Goal: Transaction & Acquisition: Purchase product/service

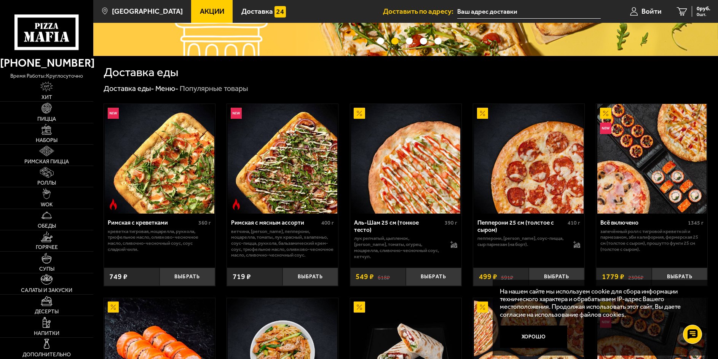
scroll to position [228, 0]
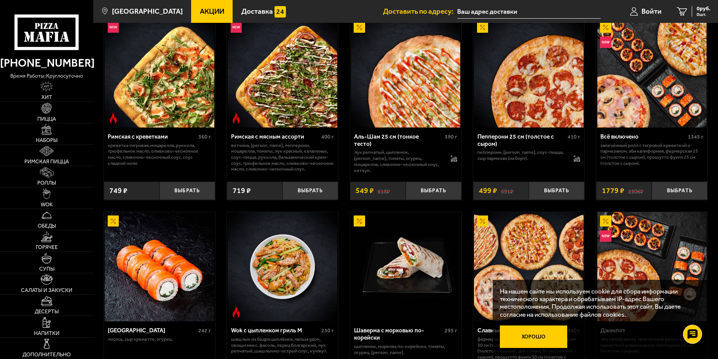
click at [543, 336] on button "Хорошо" at bounding box center [533, 337] width 67 height 22
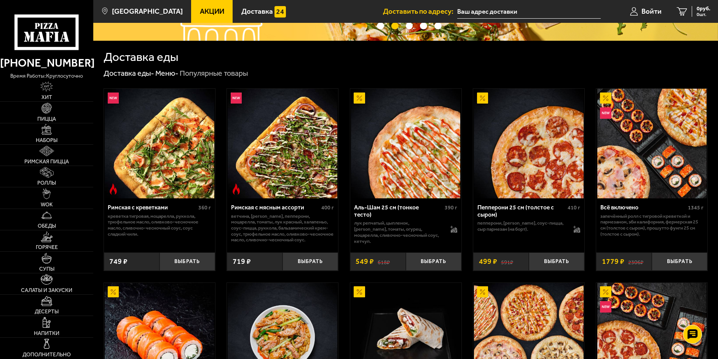
scroll to position [0, 0]
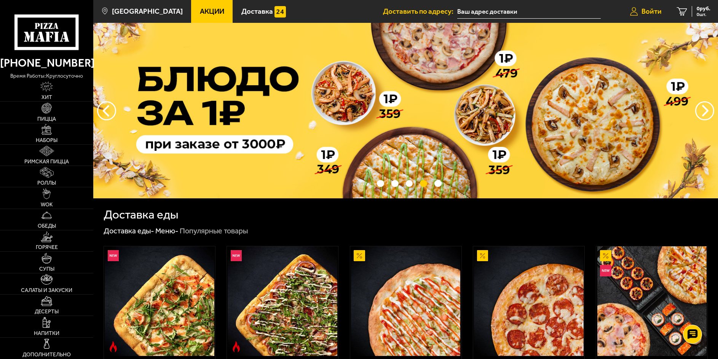
click at [647, 10] on span "Войти" at bounding box center [652, 11] width 20 height 7
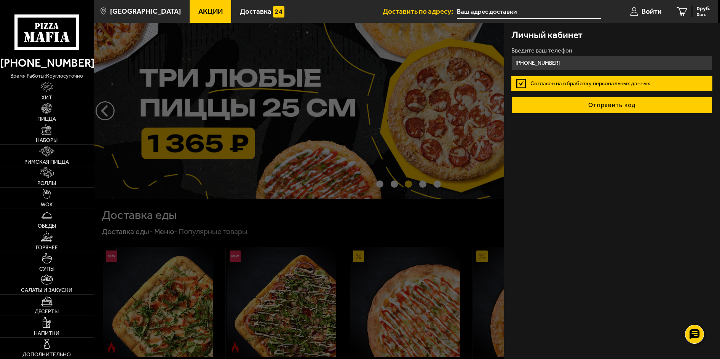
type input "[PHONE_NUMBER]"
click at [609, 107] on button "Отправить код" at bounding box center [611, 105] width 201 height 17
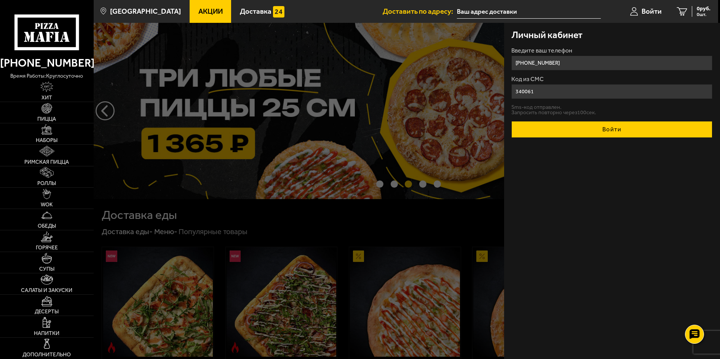
type input "340061"
click at [616, 131] on button "Войти" at bounding box center [611, 129] width 201 height 17
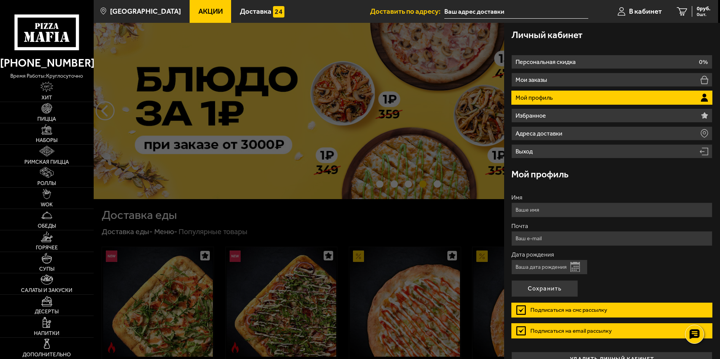
click at [567, 213] on input "Имя" at bounding box center [611, 210] width 201 height 15
type input "Иванов Борис Николаевич"
type input "[EMAIL_ADDRESS][DOMAIN_NAME]"
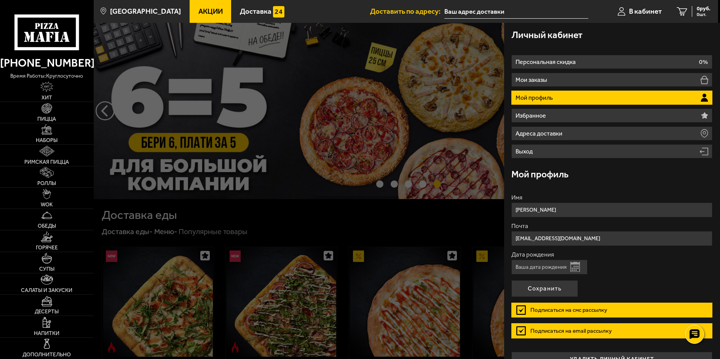
click at [537, 266] on input "Дата рождения" at bounding box center [549, 267] width 76 height 15
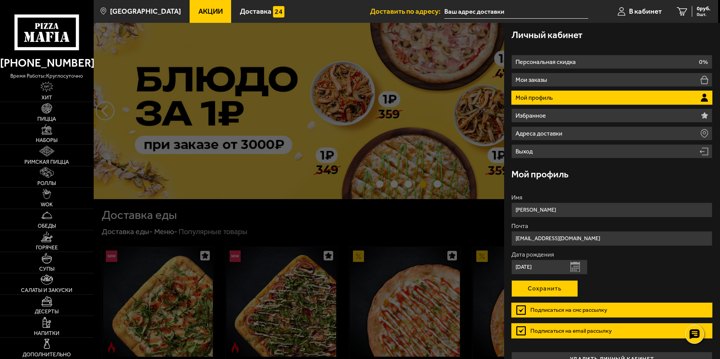
type input "18.05.1986"
click at [535, 287] on button "Сохранить" at bounding box center [544, 288] width 67 height 17
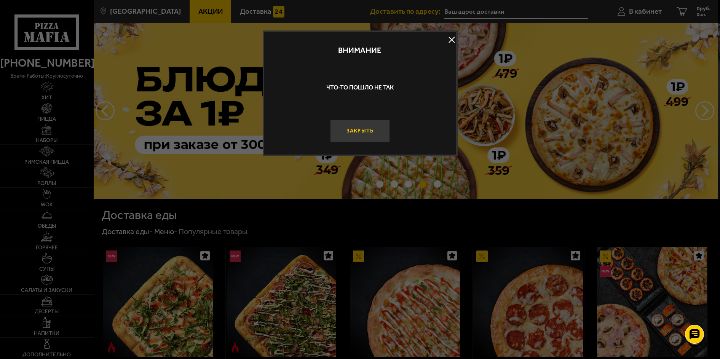
click at [367, 128] on button "Закрыть" at bounding box center [360, 131] width 60 height 22
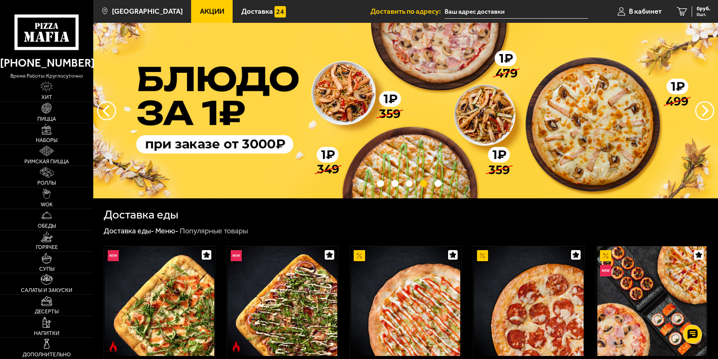
click at [367, 128] on img at bounding box center [405, 111] width 625 height 176
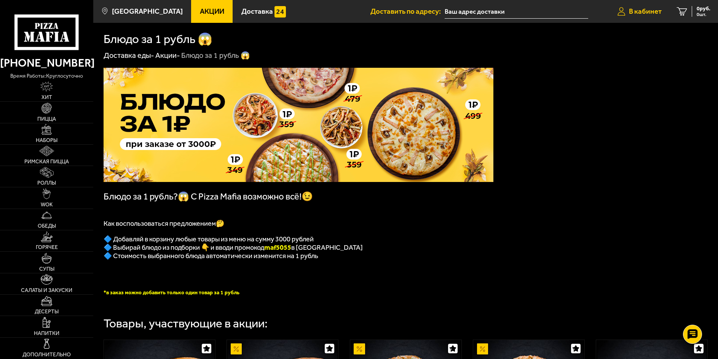
click at [642, 11] on span "В кабинет" at bounding box center [645, 11] width 33 height 7
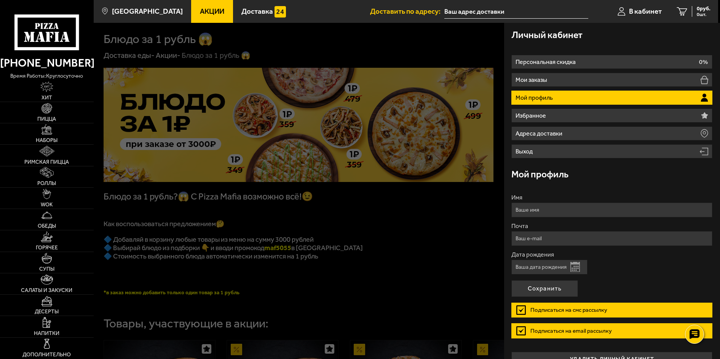
click at [517, 310] on label "Подписаться на смс рассылку" at bounding box center [611, 310] width 201 height 15
click at [0, 0] on input "Подписаться на смс рассылку" at bounding box center [0, 0] width 0 height 0
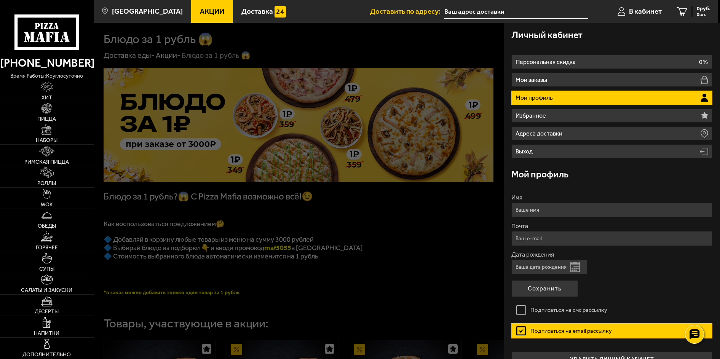
click at [517, 310] on label "Подписаться на смс рассылку" at bounding box center [611, 310] width 201 height 15
click at [0, 0] on input "Подписаться на смс рассылку" at bounding box center [0, 0] width 0 height 0
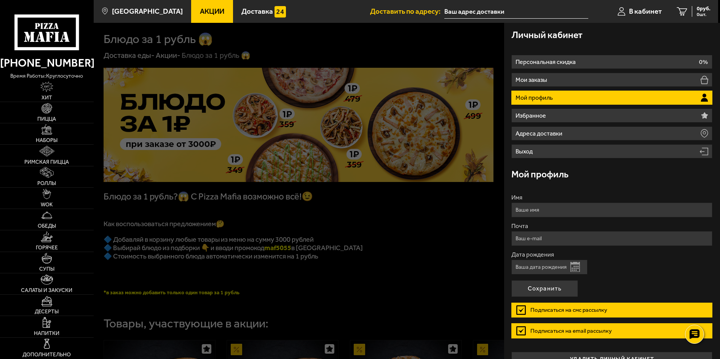
click at [518, 330] on label "Подписаться на email рассылку" at bounding box center [611, 330] width 201 height 15
click at [0, 0] on input "Подписаться на email рассылку" at bounding box center [0, 0] width 0 height 0
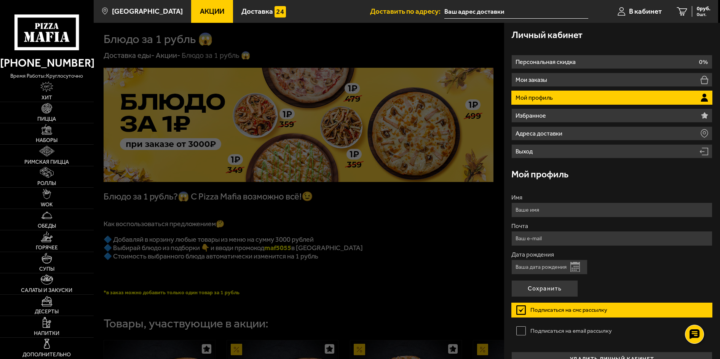
click at [518, 330] on label "Подписаться на email рассылку" at bounding box center [611, 330] width 201 height 15
click at [0, 0] on input "Подписаться на email рассылку" at bounding box center [0, 0] width 0 height 0
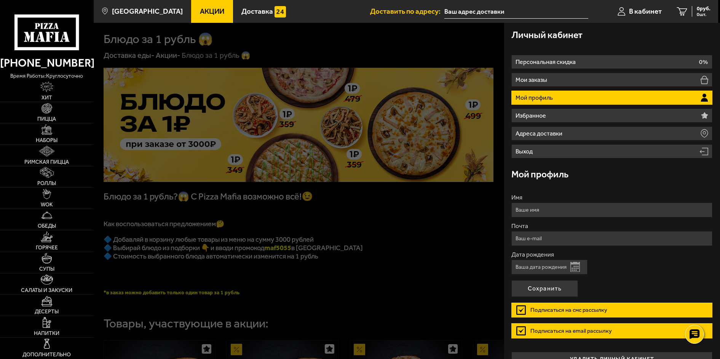
click at [523, 331] on label "Подписаться на email рассылку" at bounding box center [611, 330] width 201 height 15
click at [0, 0] on input "Подписаться на email рассылку" at bounding box center [0, 0] width 0 height 0
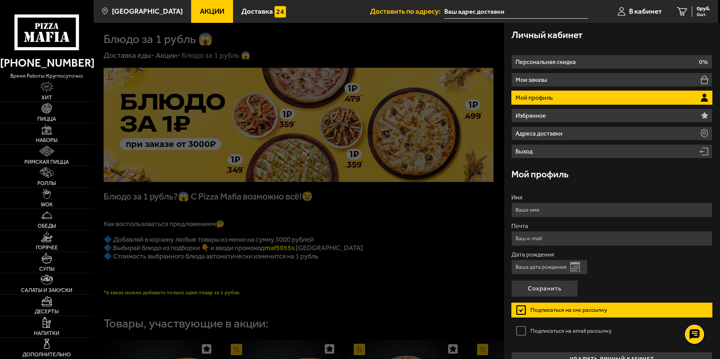
click at [519, 313] on label "Подписаться на смс рассылку" at bounding box center [611, 310] width 201 height 15
click at [0, 0] on input "Подписаться на смс рассылку" at bounding box center [0, 0] width 0 height 0
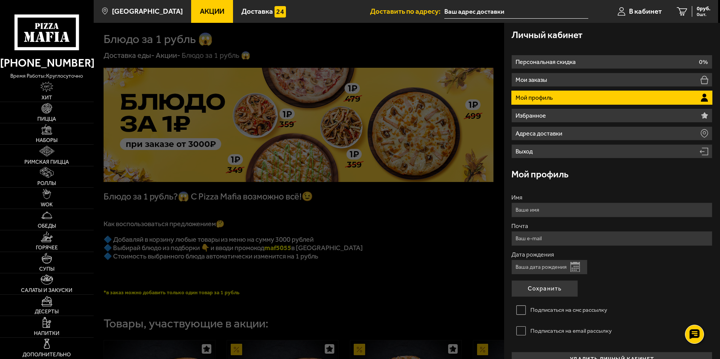
click at [519, 313] on label "Подписаться на смс рассылку" at bounding box center [611, 310] width 201 height 15
click at [0, 0] on input "Подписаться на смс рассылку" at bounding box center [0, 0] width 0 height 0
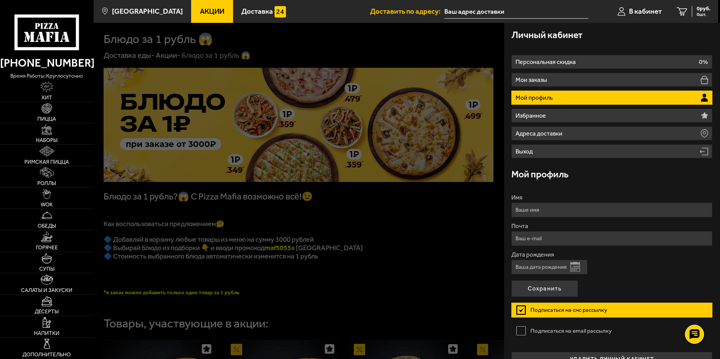
click at [519, 313] on label "Подписаться на смс рассылку" at bounding box center [611, 310] width 201 height 15
click at [0, 0] on input "Подписаться на смс рассылку" at bounding box center [0, 0] width 0 height 0
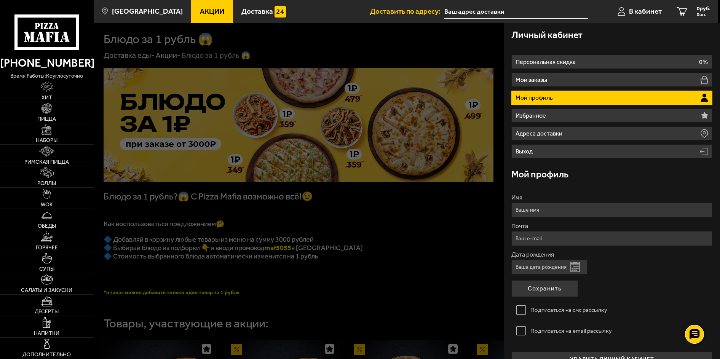
click at [519, 313] on label "Подписаться на смс рассылку" at bounding box center [611, 310] width 201 height 15
click at [0, 0] on input "Подписаться на смс рассылку" at bounding box center [0, 0] width 0 height 0
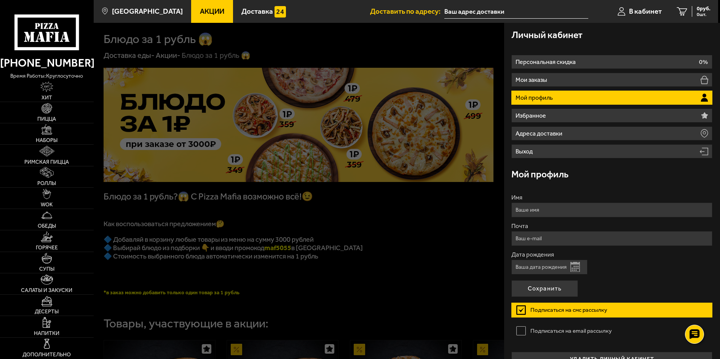
click at [519, 312] on label "Подписаться на смс рассылку" at bounding box center [611, 310] width 201 height 15
click at [0, 0] on input "Подписаться на смс рассылку" at bounding box center [0, 0] width 0 height 0
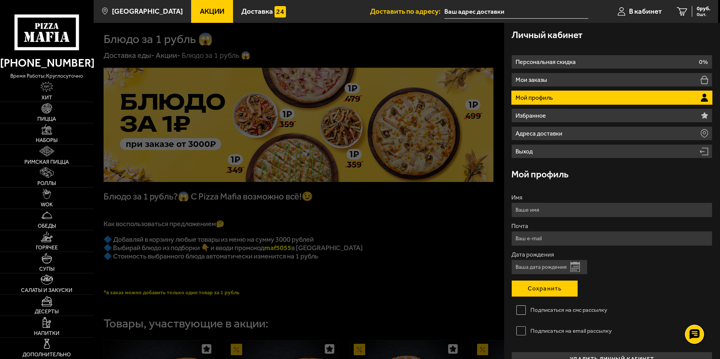
click at [538, 292] on button "Сохранить" at bounding box center [544, 288] width 67 height 17
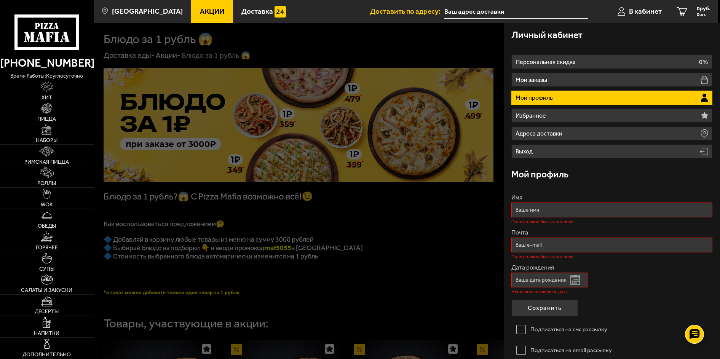
click at [664, 271] on div "Дата рождения Открыть календарь Неправильно введена дата" at bounding box center [611, 279] width 201 height 29
click at [591, 182] on div "Мой профиль" at bounding box center [611, 174] width 201 height 25
click at [397, 264] on div at bounding box center [454, 202] width 720 height 359
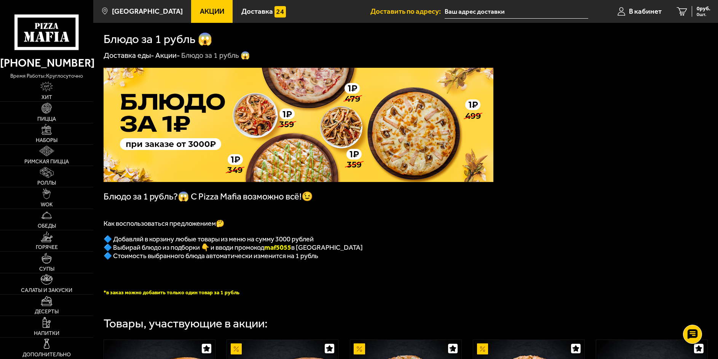
drag, startPoint x: 398, startPoint y: 261, endPoint x: 452, endPoint y: 230, distance: 63.3
click at [398, 260] on p "🔷 Стоимость выбранного блюда автоматически изменится на 1 рубль" at bounding box center [299, 256] width 390 height 8
click at [46, 109] on img at bounding box center [47, 108] width 11 height 11
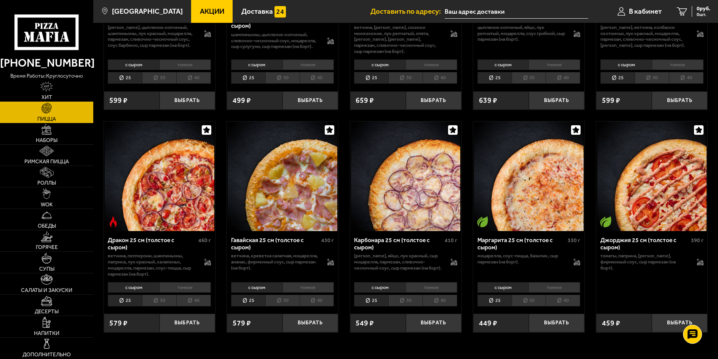
scroll to position [1333, 0]
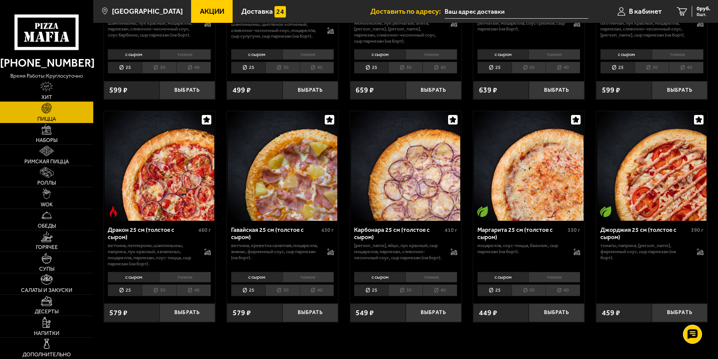
click at [168, 294] on li "30" at bounding box center [159, 290] width 34 height 12
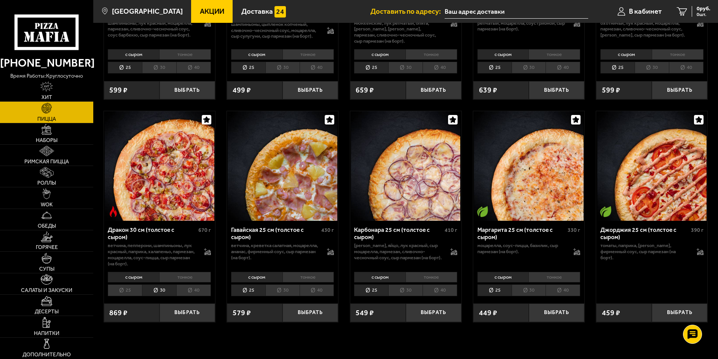
click at [123, 294] on li "25" at bounding box center [125, 290] width 34 height 12
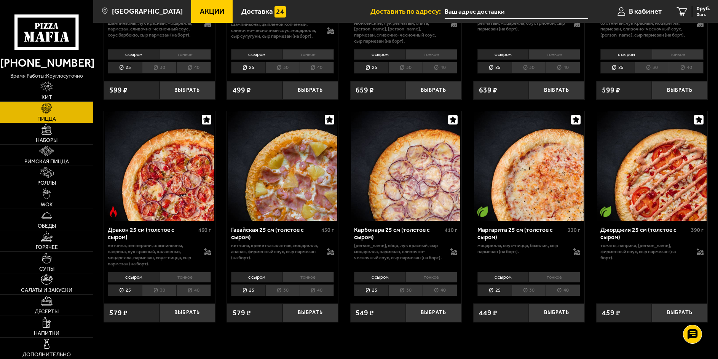
click at [156, 295] on li "30" at bounding box center [159, 290] width 34 height 12
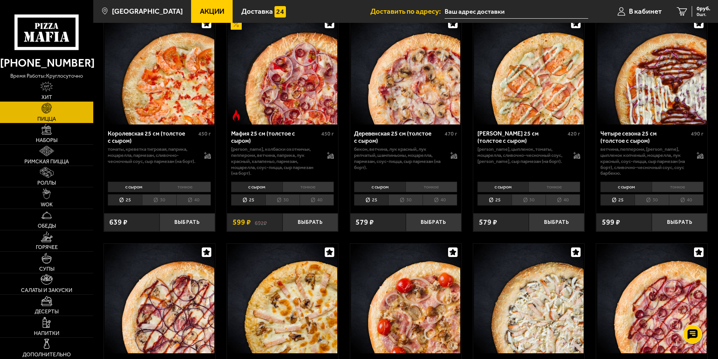
scroll to position [952, 0]
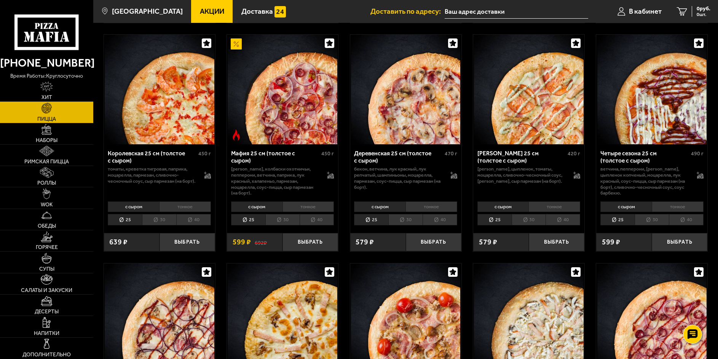
click at [281, 224] on li "30" at bounding box center [282, 220] width 34 height 12
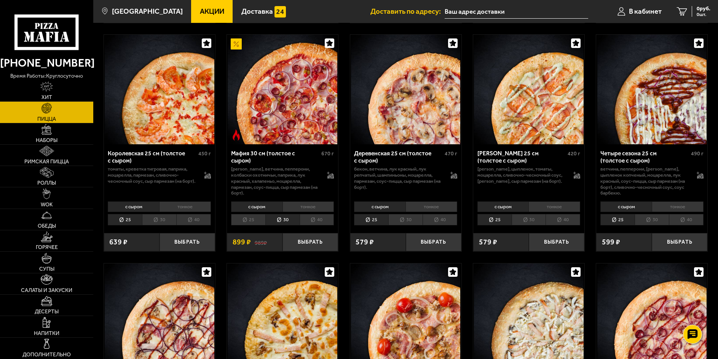
click at [246, 222] on li "25" at bounding box center [248, 220] width 34 height 12
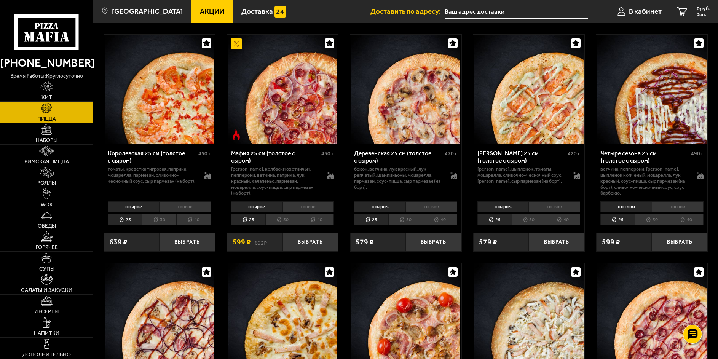
click at [283, 221] on li "30" at bounding box center [282, 220] width 34 height 12
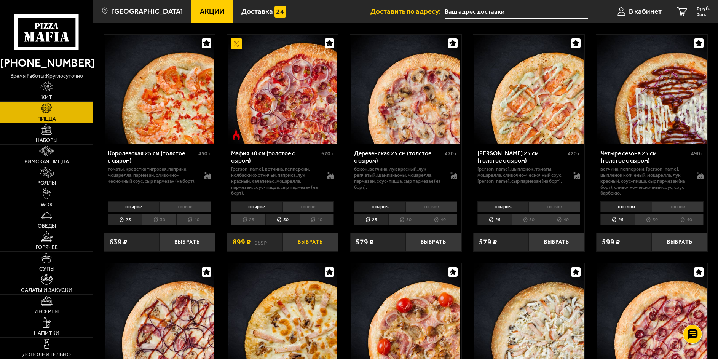
click at [302, 246] on button "Выбрать" at bounding box center [311, 242] width 56 height 18
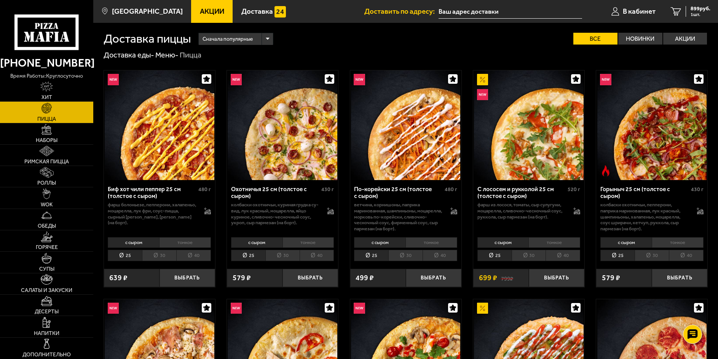
scroll to position [0, 0]
click at [310, 151] on img at bounding box center [283, 126] width 110 height 110
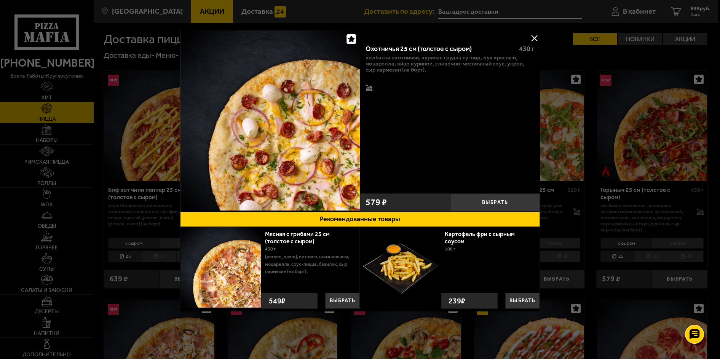
click at [535, 39] on button at bounding box center [534, 37] width 11 height 11
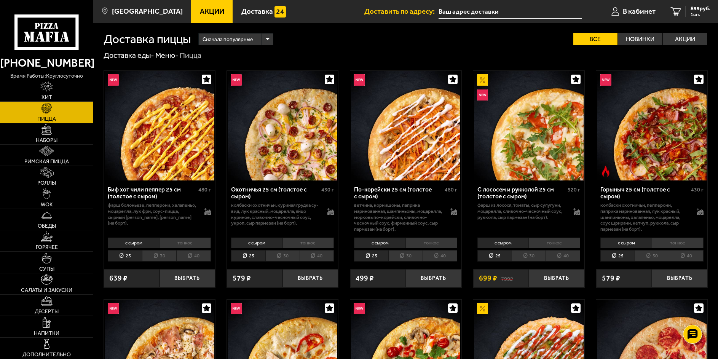
click at [278, 256] on li "30" at bounding box center [282, 256] width 34 height 12
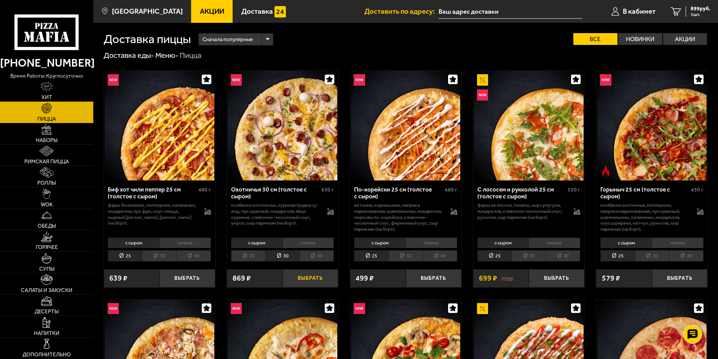
click at [307, 279] on button "Выбрать" at bounding box center [311, 278] width 56 height 18
click at [677, 13] on icon "2" at bounding box center [673, 11] width 10 height 9
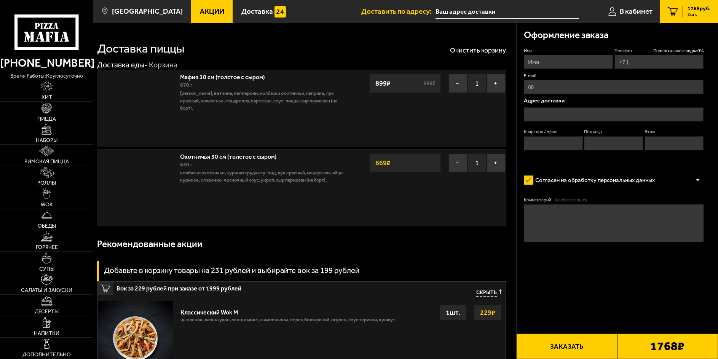
type input "[PHONE_NUMBER]"
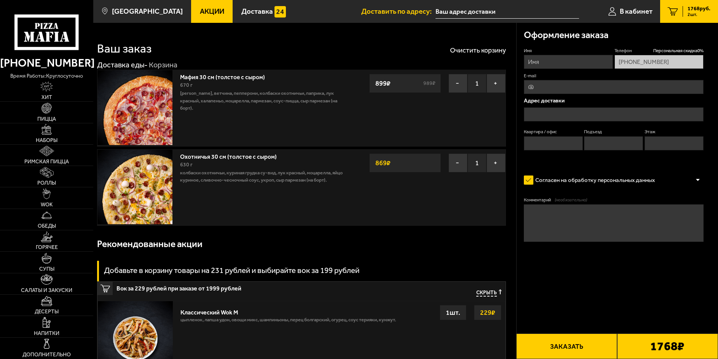
click at [560, 112] on input "text" at bounding box center [614, 114] width 180 height 14
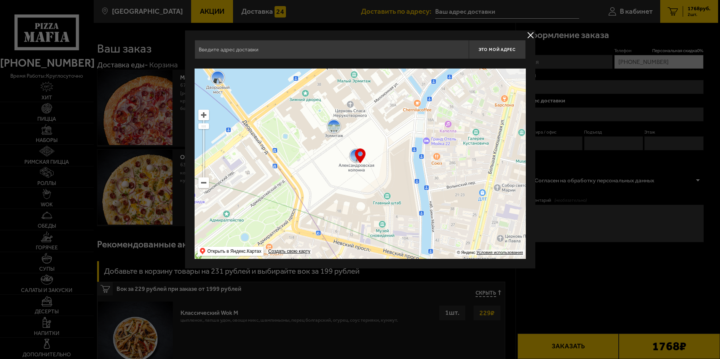
drag, startPoint x: 368, startPoint y: 188, endPoint x: 339, endPoint y: 142, distance: 54.7
click at [340, 142] on ymaps at bounding box center [360, 164] width 331 height 190
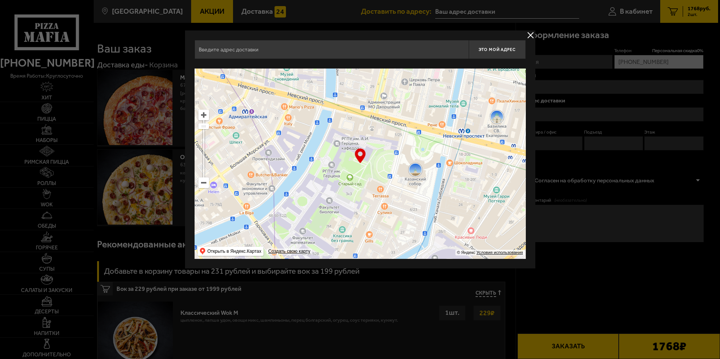
drag, startPoint x: 323, startPoint y: 125, endPoint x: 321, endPoint y: 117, distance: 8.0
click at [321, 118] on ymaps at bounding box center [360, 164] width 331 height 190
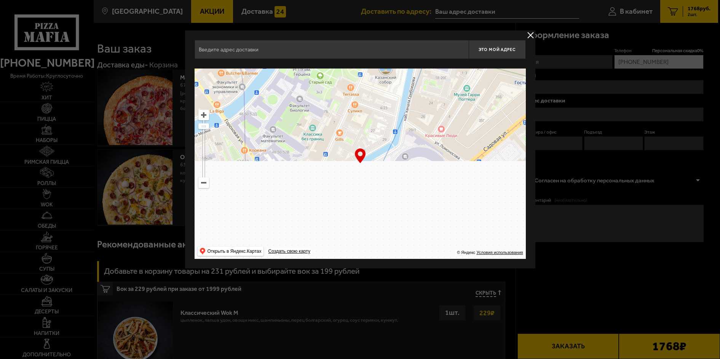
type input "набережная реки Мойки, 46"
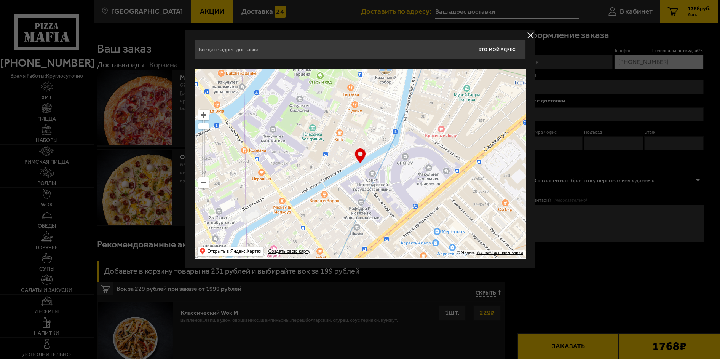
type input "набережная реки Мойки, 46"
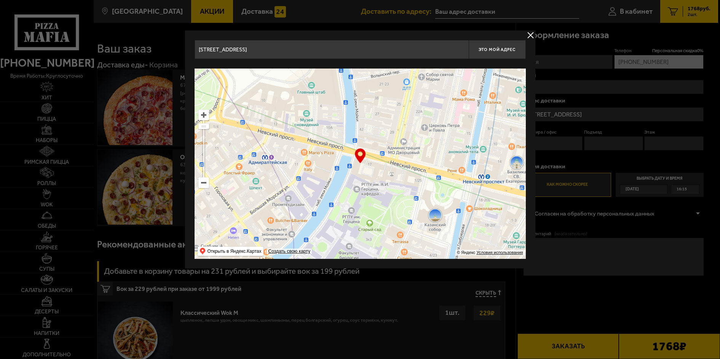
drag, startPoint x: 407, startPoint y: 139, endPoint x: 393, endPoint y: 129, distance: 17.2
click at [393, 129] on ymaps at bounding box center [360, 164] width 331 height 190
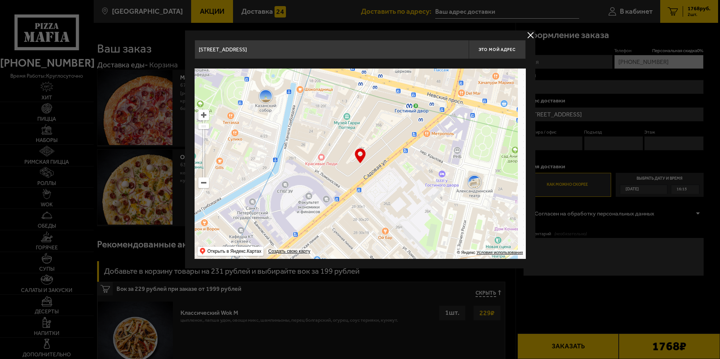
type input "Садовая улица, 17"
drag, startPoint x: 436, startPoint y: 190, endPoint x: 351, endPoint y: 173, distance: 86.9
click at [351, 174] on ymaps at bounding box center [360, 164] width 331 height 190
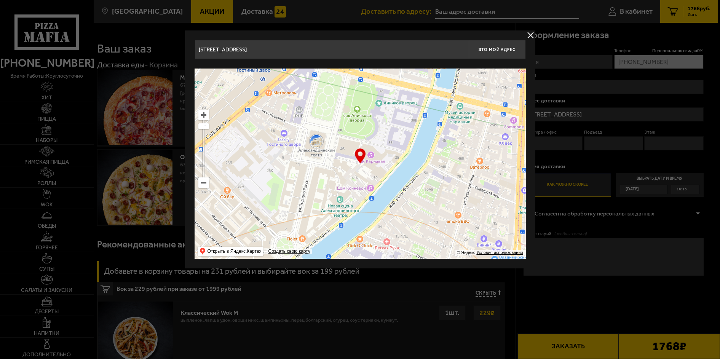
type input "набережная реки Фонтанки, 41Б"
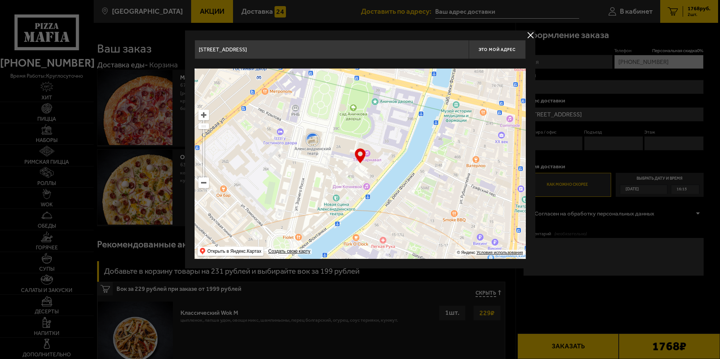
drag, startPoint x: 474, startPoint y: 176, endPoint x: 331, endPoint y: 134, distance: 148.9
click at [331, 134] on ymaps at bounding box center [360, 164] width 331 height 190
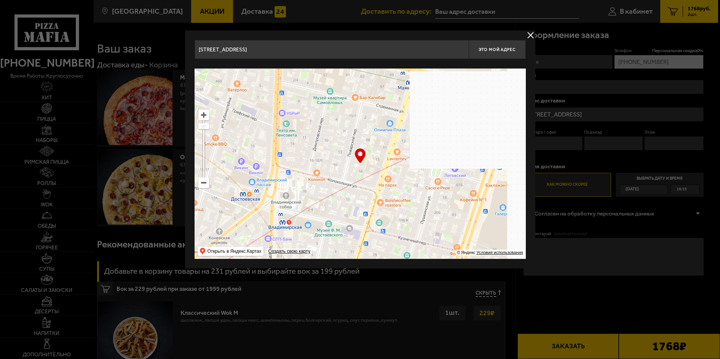
type input "Поварской переулок, 14"
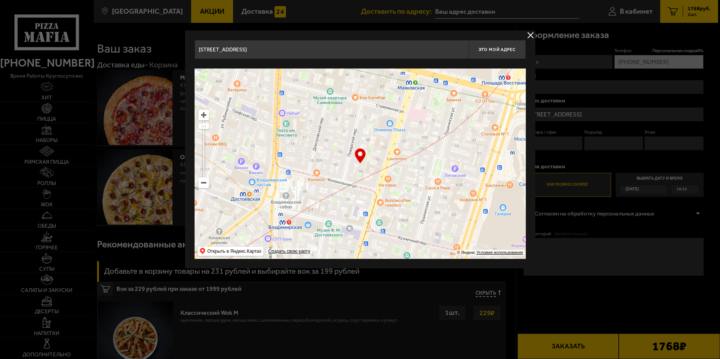
type input "Поварской переулок, 14"
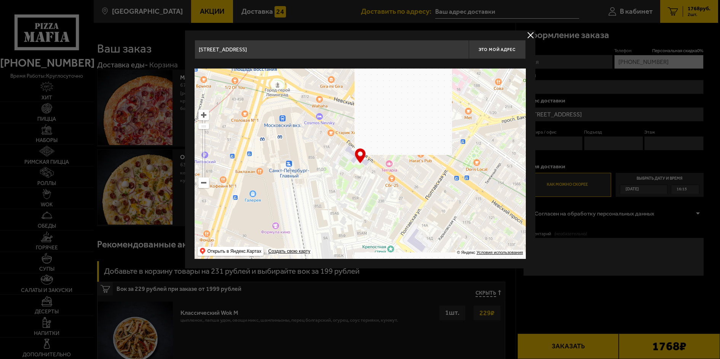
drag, startPoint x: 494, startPoint y: 146, endPoint x: 244, endPoint y: 133, distance: 250.6
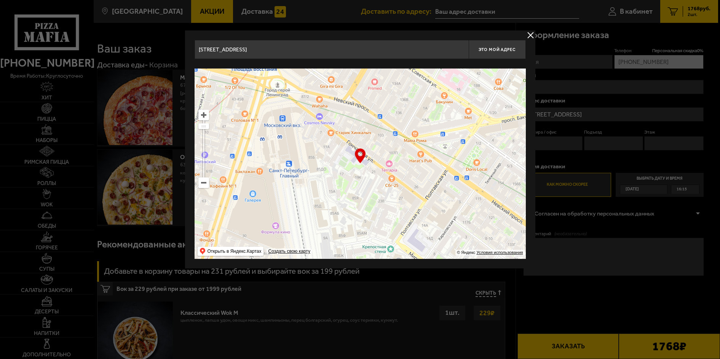
click at [244, 133] on ymaps at bounding box center [360, 164] width 331 height 190
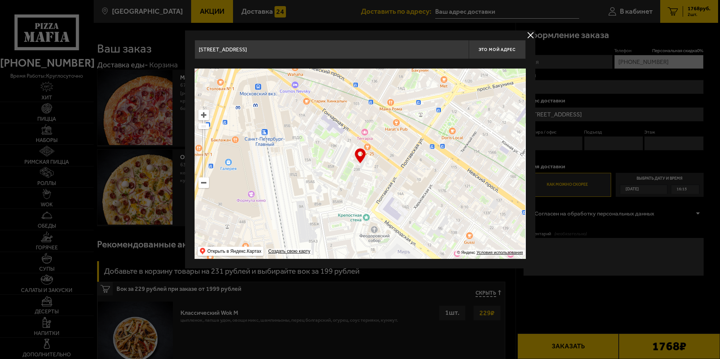
type input "Гончарная улица, 15"
drag, startPoint x: 233, startPoint y: 121, endPoint x: 206, endPoint y: 95, distance: 37.2
click at [206, 95] on ymaps at bounding box center [360, 164] width 331 height 190
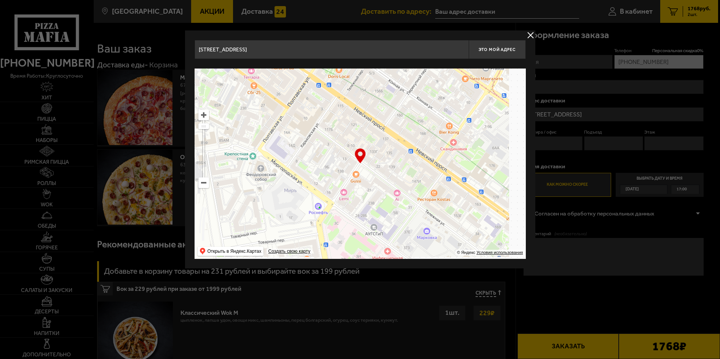
drag, startPoint x: 371, startPoint y: 144, endPoint x: 298, endPoint y: 108, distance: 80.9
click at [328, 123] on ymaps at bounding box center [360, 164] width 331 height 190
type input "Полтавская улица, 12"
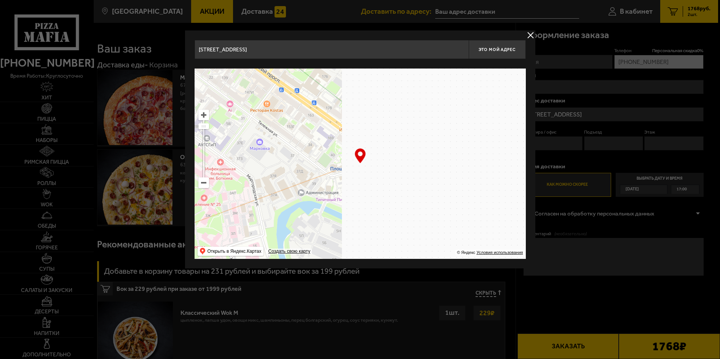
type input "Чернорецкий переулок, 5"
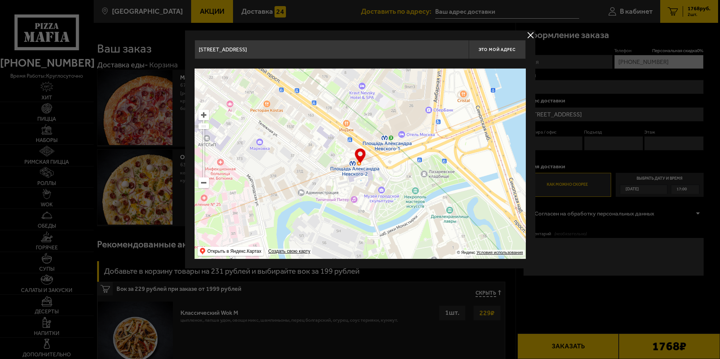
type input "Чернорецкий переулок, 5"
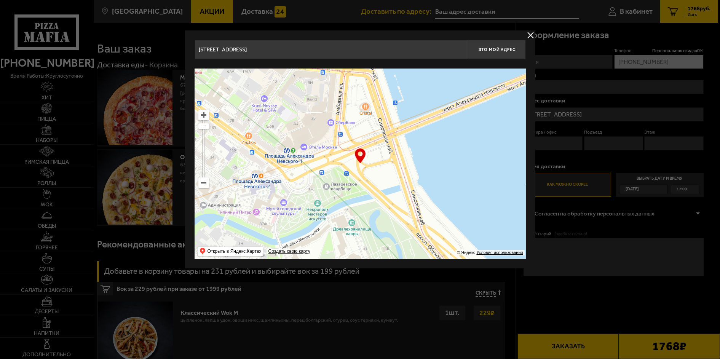
drag, startPoint x: 366, startPoint y: 182, endPoint x: 347, endPoint y: 178, distance: 19.0
click at [361, 182] on ymaps at bounding box center [360, 164] width 331 height 190
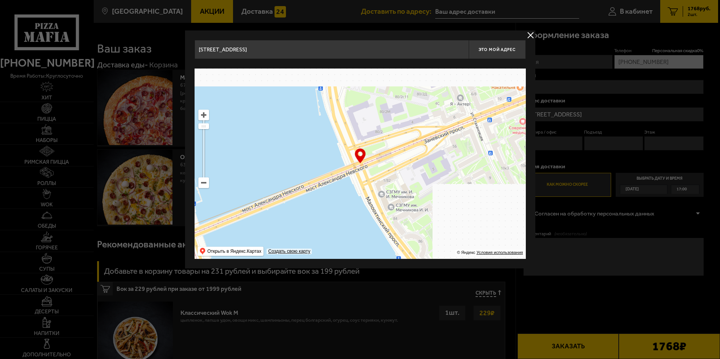
drag, startPoint x: 399, startPoint y: 132, endPoint x: 349, endPoint y: 229, distance: 109.3
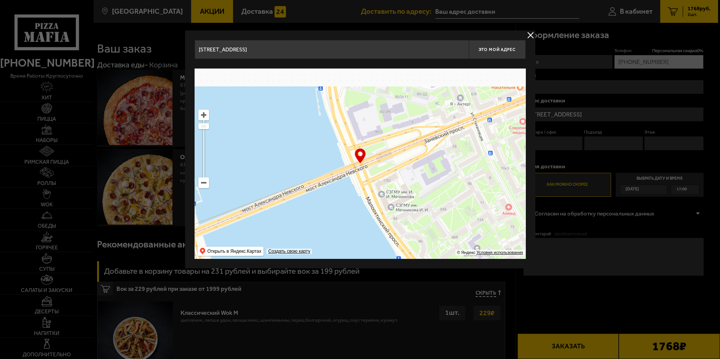
click at [350, 230] on ymaps at bounding box center [360, 164] width 331 height 190
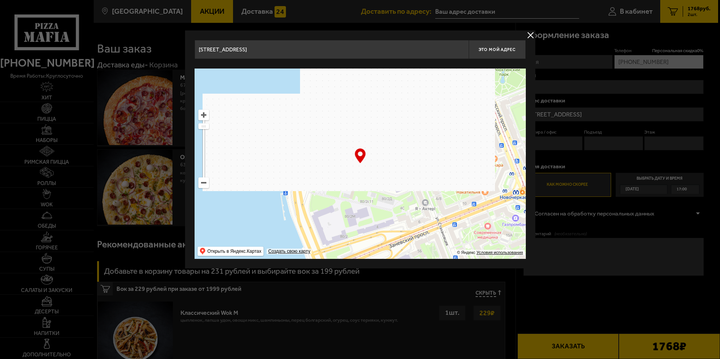
type input "улица Стахановцев, 1"
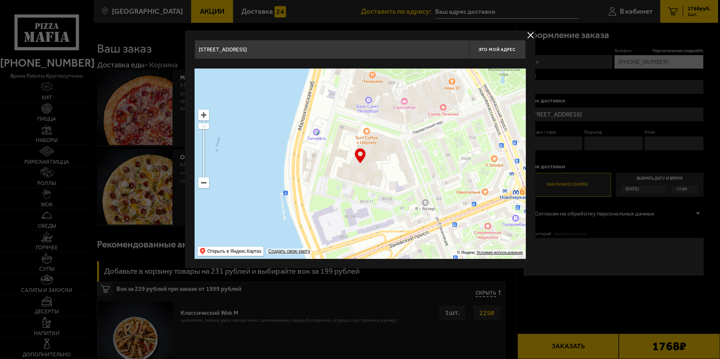
type input "улица Стахановцев, 1"
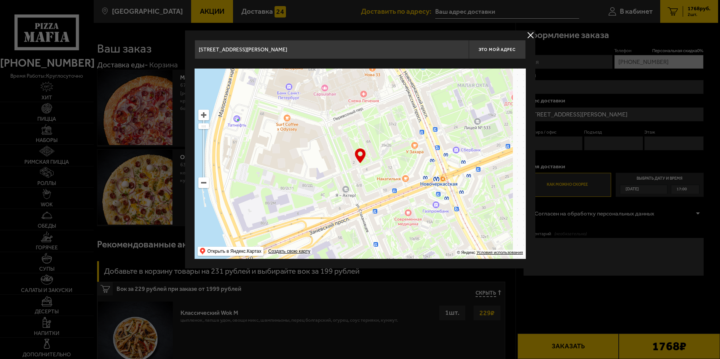
drag, startPoint x: 461, startPoint y: 197, endPoint x: 349, endPoint y: 178, distance: 113.9
click at [356, 179] on ymaps at bounding box center [360, 164] width 331 height 190
click at [350, 178] on ymaps at bounding box center [360, 164] width 331 height 190
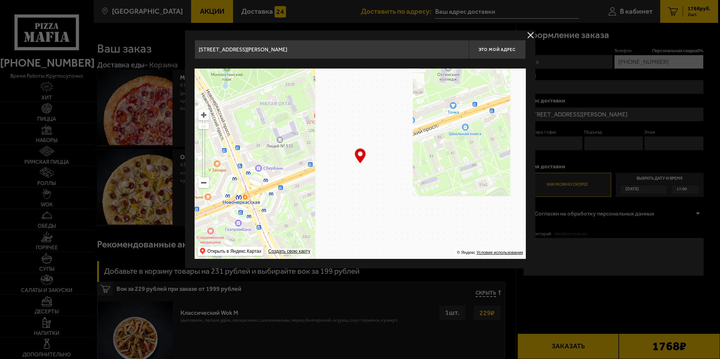
drag, startPoint x: 428, startPoint y: 160, endPoint x: 308, endPoint y: 187, distance: 122.4
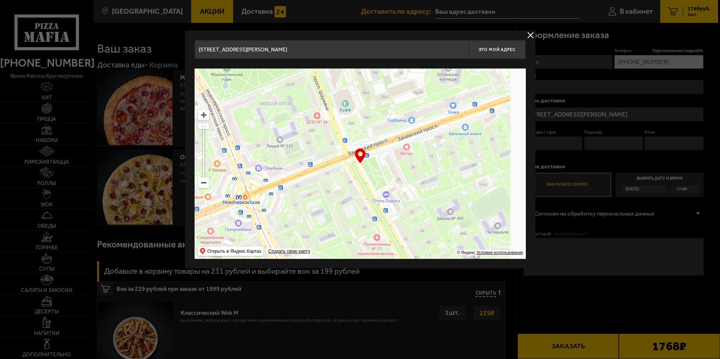
click at [309, 187] on ymaps at bounding box center [360, 164] width 331 height 190
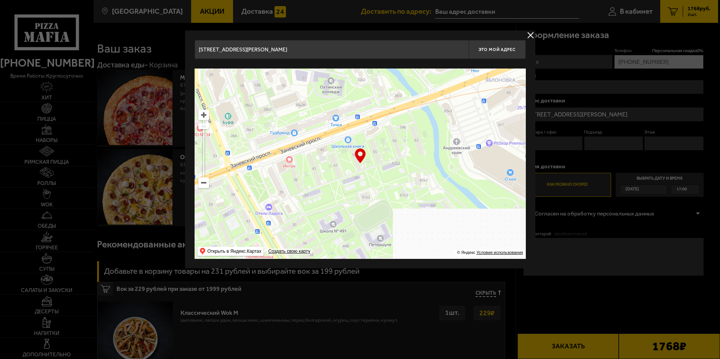
type input "Заневский проспект, 51"
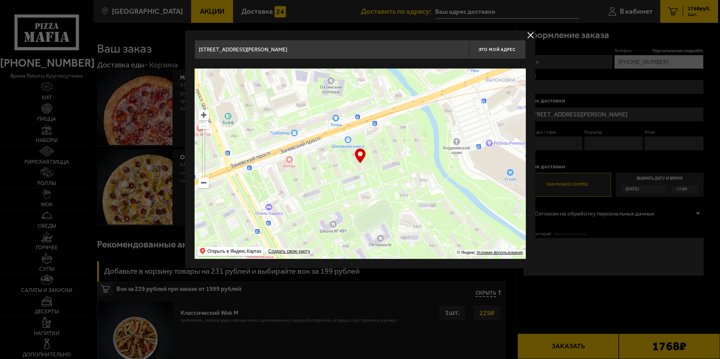
type input "Заневский проспект, 51"
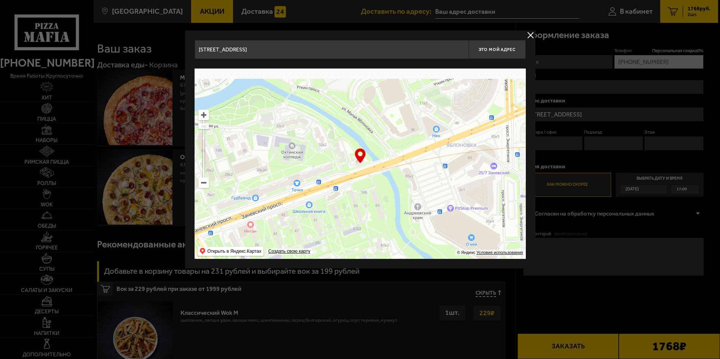
drag, startPoint x: 441, startPoint y: 145, endPoint x: 348, endPoint y: 203, distance: 109.4
click at [375, 216] on ymaps at bounding box center [360, 164] width 331 height 190
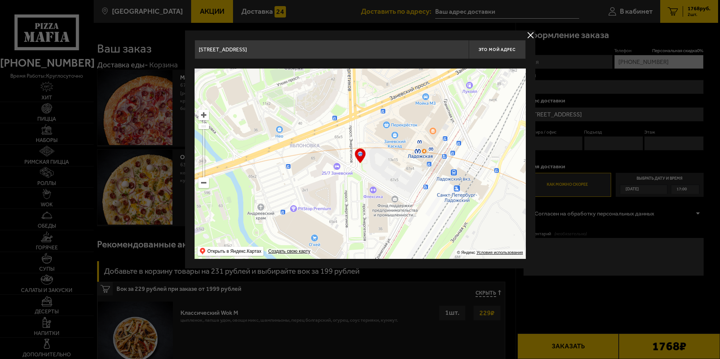
drag, startPoint x: 438, startPoint y: 137, endPoint x: 438, endPoint y: 190, distance: 52.9
click at [438, 190] on ymaps at bounding box center [360, 164] width 331 height 190
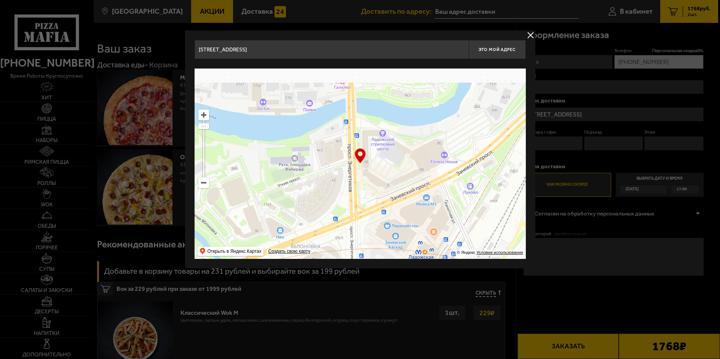
type input "площадь Карла Фаберже, 8Б"
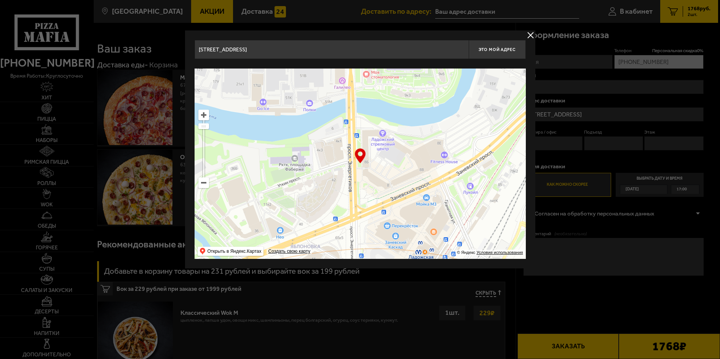
type input "площадь Карла Фаберже, 8Б"
drag, startPoint x: 451, startPoint y: 176, endPoint x: 377, endPoint y: 183, distance: 73.9
click at [377, 183] on ymaps at bounding box center [360, 164] width 331 height 190
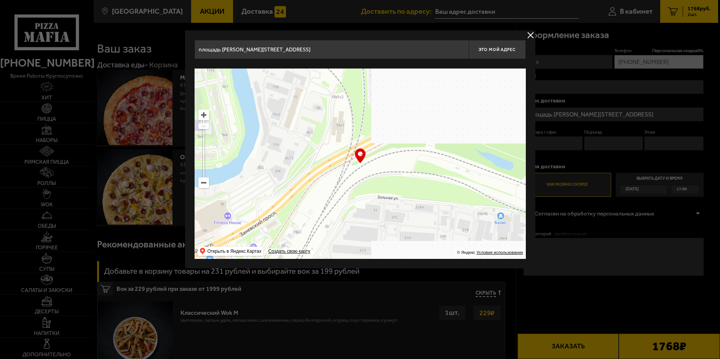
drag, startPoint x: 414, startPoint y: 168, endPoint x: 403, endPoint y: 189, distance: 23.9
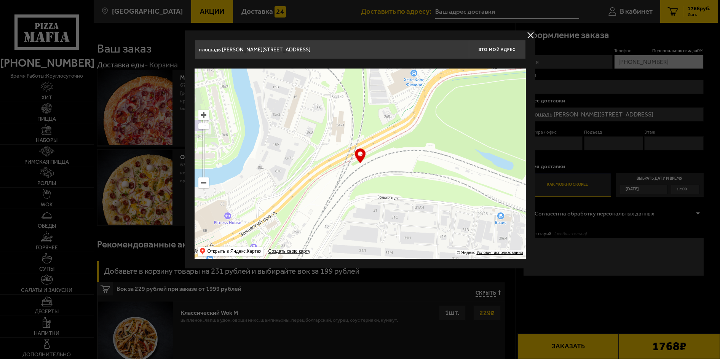
click at [404, 189] on ymaps at bounding box center [360, 164] width 331 height 190
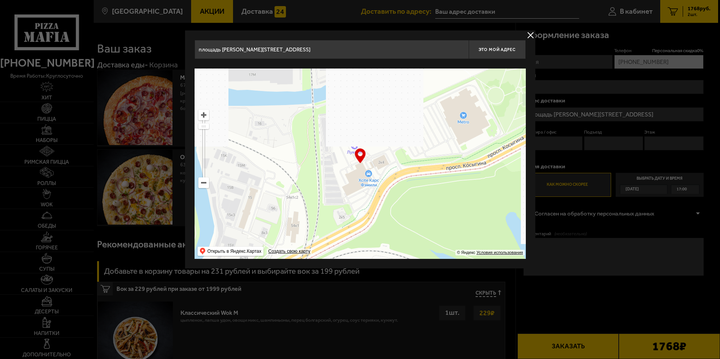
drag, startPoint x: 486, startPoint y: 169, endPoint x: 373, endPoint y: 169, distance: 112.7
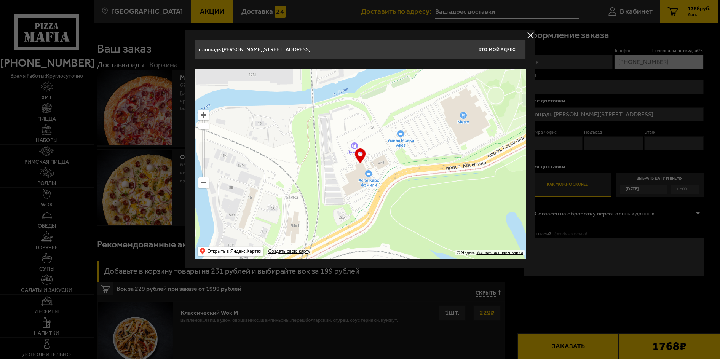
click at [379, 169] on ymaps at bounding box center [360, 164] width 331 height 190
type input "проспект Косыгина, 2к1"
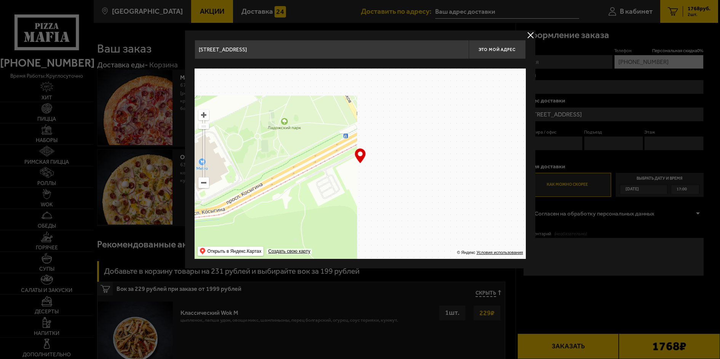
drag, startPoint x: 427, startPoint y: 123, endPoint x: 359, endPoint y: 223, distance: 120.5
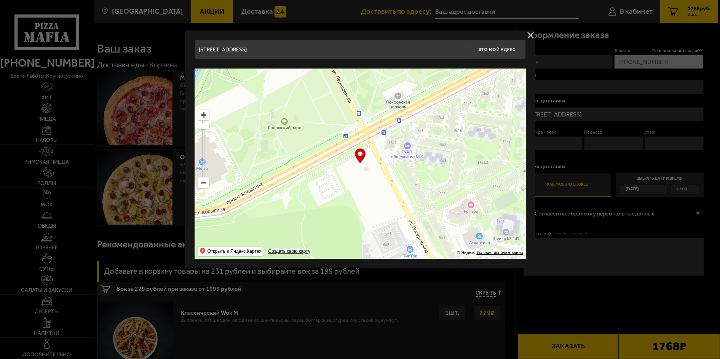
click at [367, 222] on ymaps at bounding box center [360, 164] width 331 height 190
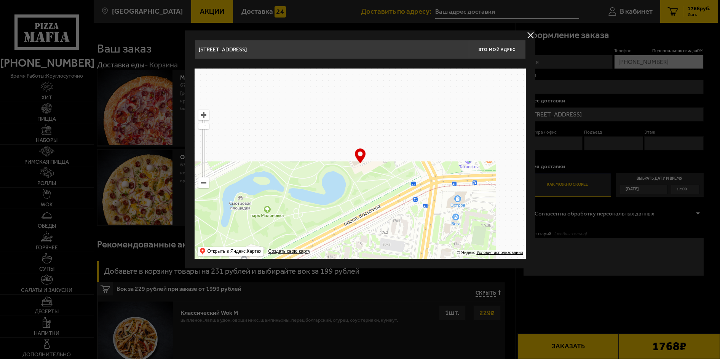
type input "Индустриальный проспект, 24"
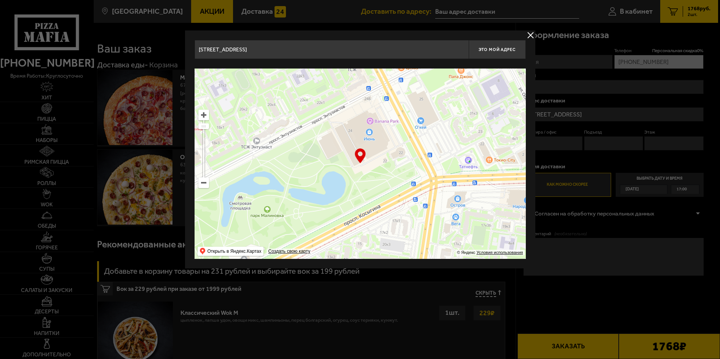
type input "Индустриальный проспект, 24"
drag, startPoint x: 467, startPoint y: 232, endPoint x: 469, endPoint y: 238, distance: 6.5
click at [469, 238] on ymaps at bounding box center [360, 164] width 331 height 190
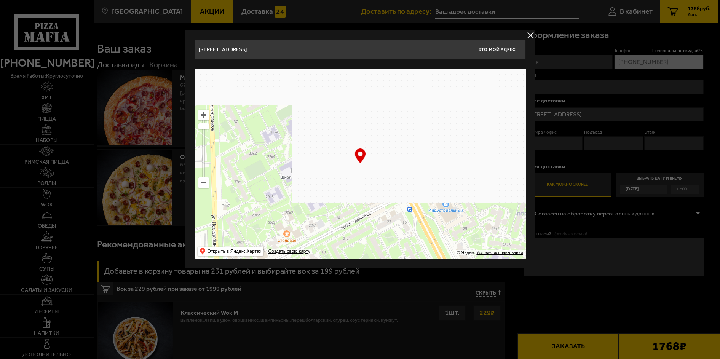
type input "Индустриальный проспект, 36"
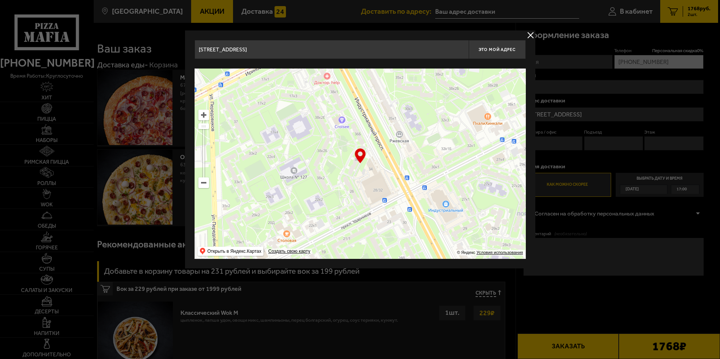
type input "Индустриальный проспект, 36"
drag, startPoint x: 425, startPoint y: 146, endPoint x: 434, endPoint y: 168, distance: 24.1
click at [426, 149] on ymaps at bounding box center [360, 164] width 331 height 190
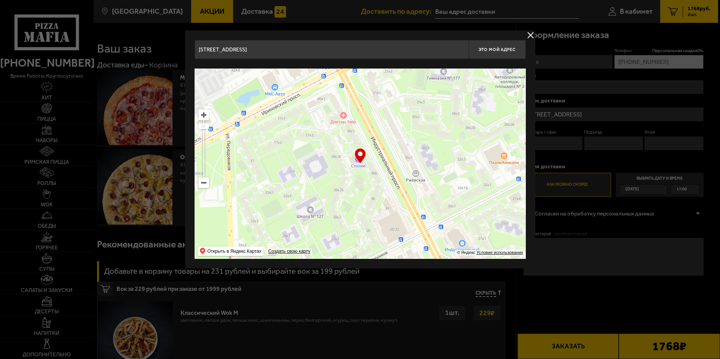
drag, startPoint x: 434, startPoint y: 168, endPoint x: 439, endPoint y: 184, distance: 16.9
click at [439, 184] on ymaps at bounding box center [360, 164] width 331 height 190
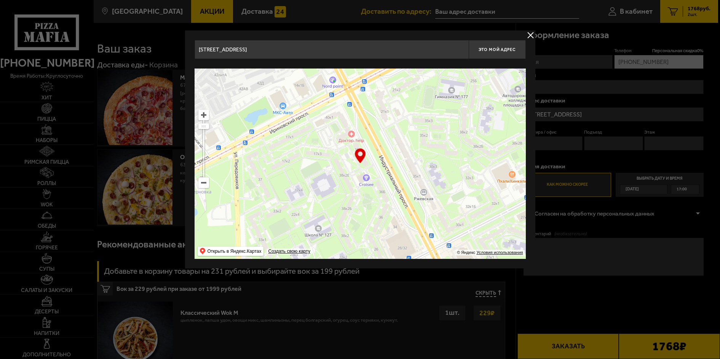
type input "Индустриальный проспект, 38к1"
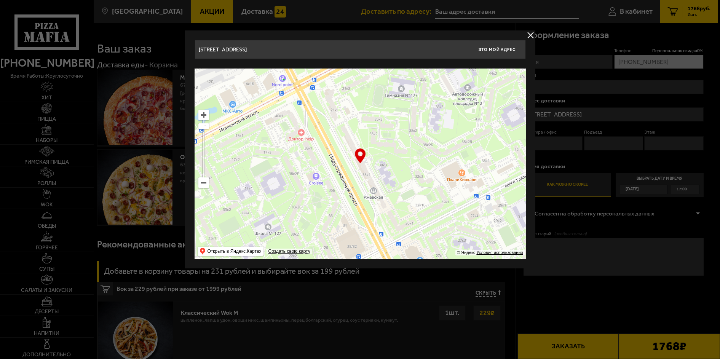
drag, startPoint x: 407, startPoint y: 171, endPoint x: 363, endPoint y: 169, distance: 45.0
click at [363, 169] on ymaps at bounding box center [360, 164] width 331 height 190
type input "[STREET_ADDRESS]"
click at [494, 46] on button "Это мой адрес" at bounding box center [497, 49] width 57 height 19
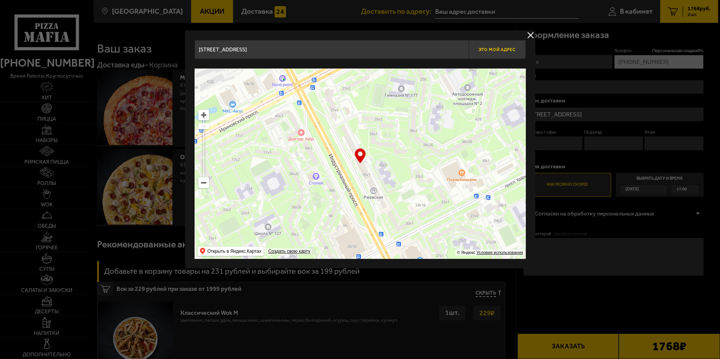
type input "[STREET_ADDRESS]"
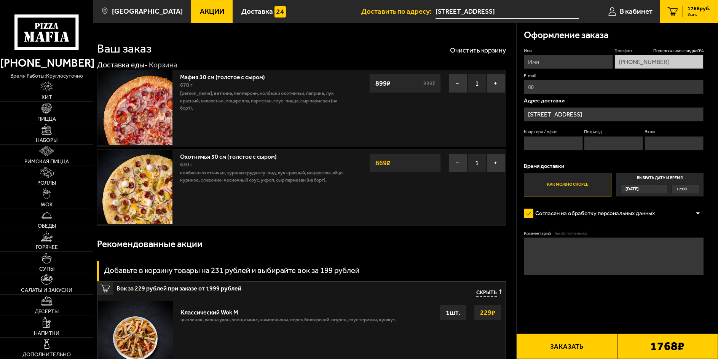
click at [552, 142] on input "Квартира / офис" at bounding box center [553, 143] width 59 height 14
type input "276"
click at [596, 140] on input "Подъезд" at bounding box center [613, 143] width 59 height 14
type input "7"
click at [657, 141] on input "Этаж" at bounding box center [674, 143] width 59 height 14
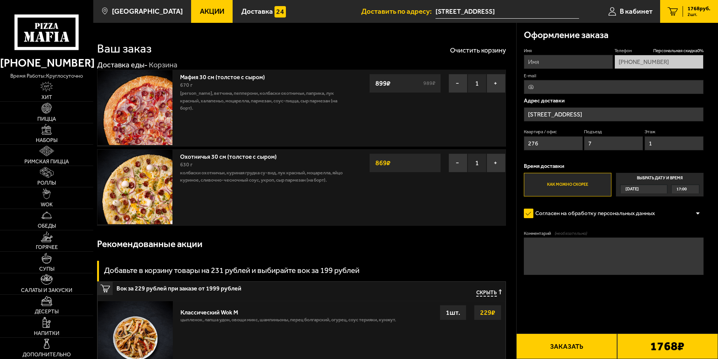
type input "11"
click at [49, 113] on img at bounding box center [47, 108] width 11 height 11
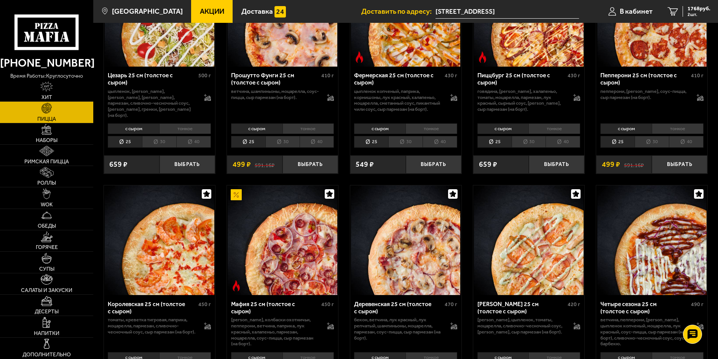
scroll to position [838, 0]
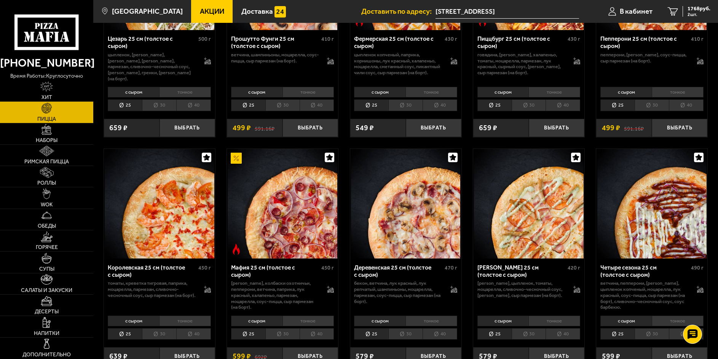
click at [651, 231] on img at bounding box center [653, 204] width 110 height 110
click at [656, 224] on img at bounding box center [653, 204] width 110 height 110
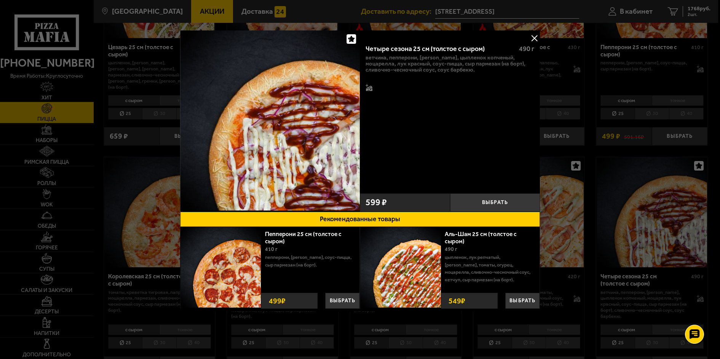
click at [365, 147] on div "Четыре сезона 25 см (толстое с сыром) 490 г ветчина, пепперони, бекон, цыпленок…" at bounding box center [450, 114] width 180 height 152
click at [389, 142] on div "Четыре сезона 25 см (толстое с сыром) 490 г ветчина, пепперони, бекон, цыпленок…" at bounding box center [450, 114] width 180 height 152
click at [537, 37] on button at bounding box center [534, 37] width 11 height 11
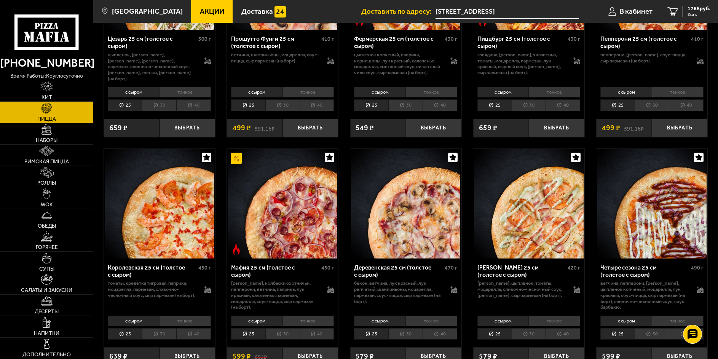
click at [654, 336] on li "30" at bounding box center [652, 334] width 34 height 12
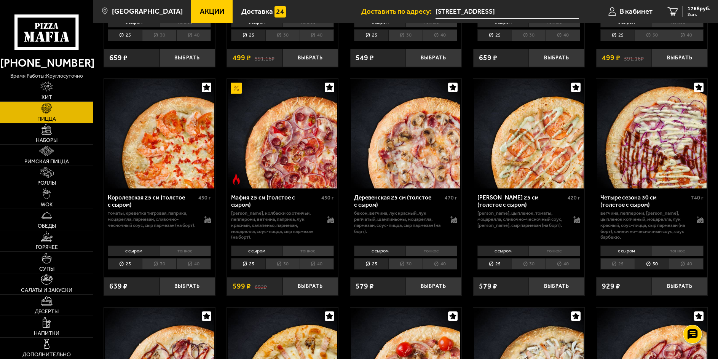
scroll to position [914, 0]
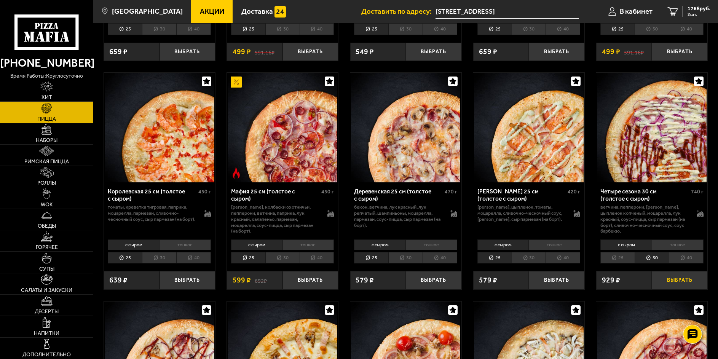
click at [675, 280] on button "Выбрать" at bounding box center [680, 280] width 56 height 18
click at [692, 12] on span "3 шт." at bounding box center [699, 14] width 23 height 5
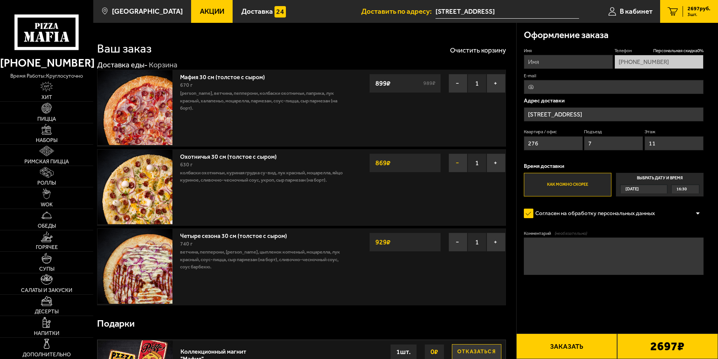
click at [457, 161] on button "−" at bounding box center [458, 162] width 19 height 19
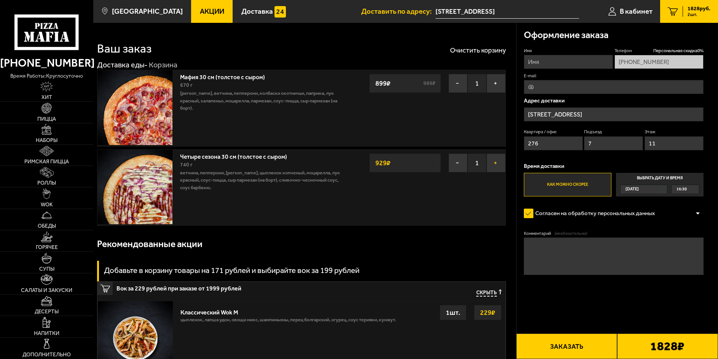
click at [493, 161] on button "+" at bounding box center [496, 162] width 19 height 19
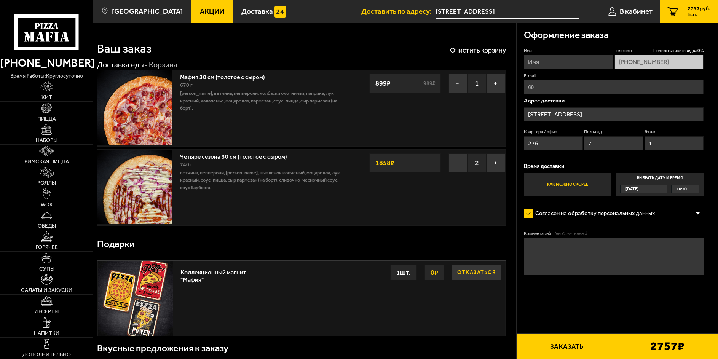
click at [548, 184] on label "Как можно скорее" at bounding box center [568, 185] width 88 height 24
click at [0, 0] on input "Как можно скорее" at bounding box center [0, 0] width 0 height 0
click at [551, 60] on input "Имя" at bounding box center [568, 62] width 89 height 14
type input "[PERSON_NAME]"
type input "[EMAIL_ADDRESS][DOMAIN_NAME]"
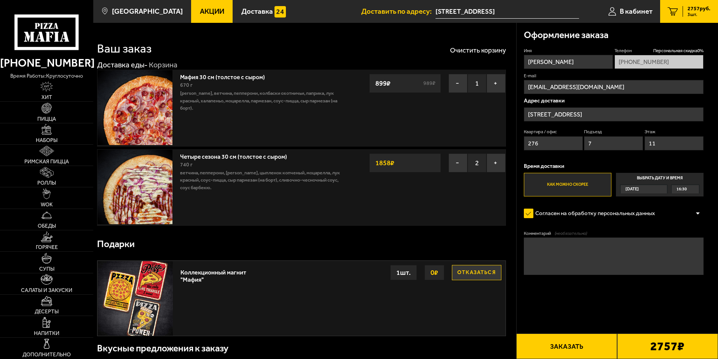
click at [553, 184] on label "Как можно скорее" at bounding box center [568, 185] width 88 height 24
click at [0, 0] on input "Как можно скорее" at bounding box center [0, 0] width 0 height 0
click at [553, 348] on button "Заказать" at bounding box center [566, 347] width 101 height 26
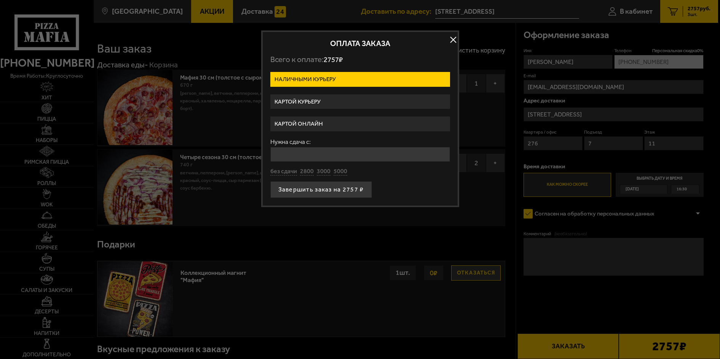
click at [316, 121] on label "Картой онлайн" at bounding box center [360, 124] width 180 height 15
click at [0, 0] on input "Картой онлайн" at bounding box center [0, 0] width 0 height 0
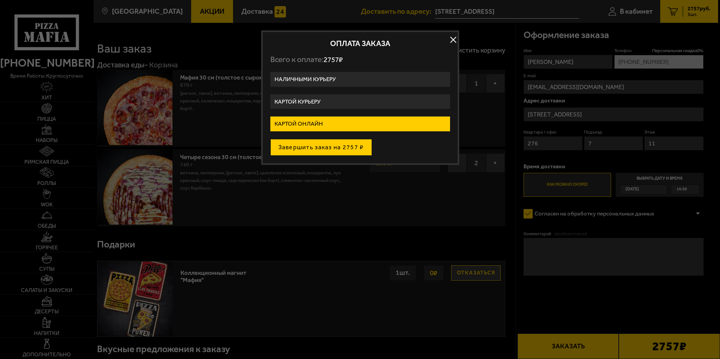
click at [316, 146] on button "Завершить заказ на 2757 ₽" at bounding box center [321, 147] width 102 height 17
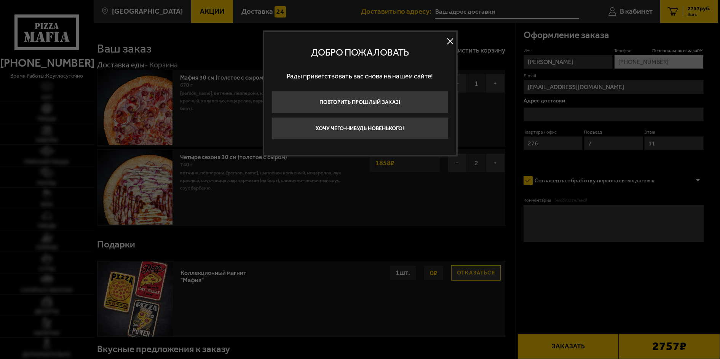
type input "[STREET_ADDRESS]"
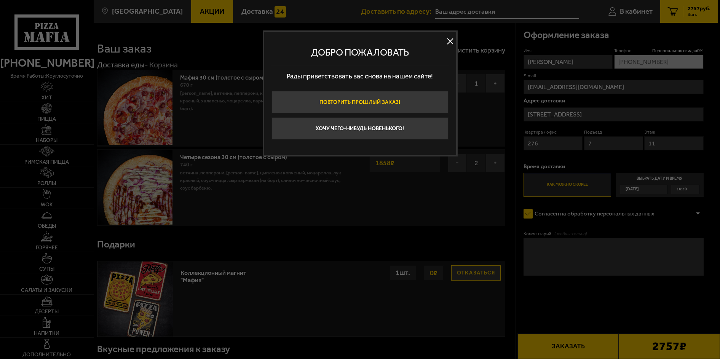
type input "[STREET_ADDRESS]"
click at [446, 40] on button at bounding box center [450, 40] width 11 height 11
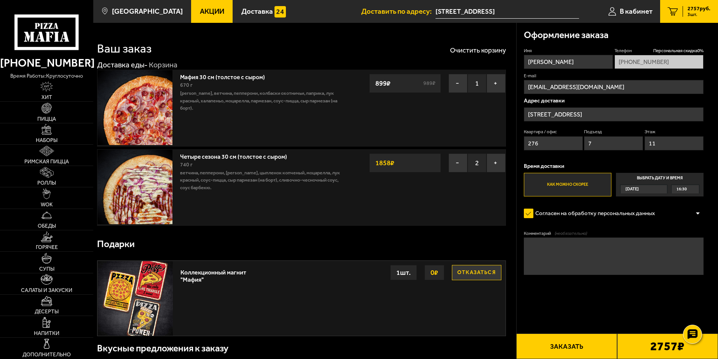
click at [550, 347] on button "Заказать" at bounding box center [566, 347] width 101 height 26
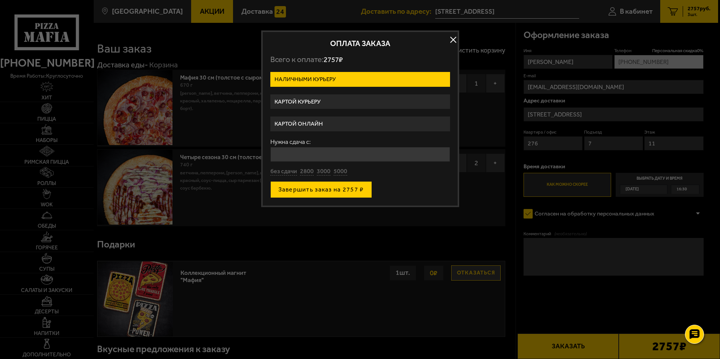
click at [328, 192] on button "Завершить заказ на 2757 ₽" at bounding box center [321, 189] width 102 height 17
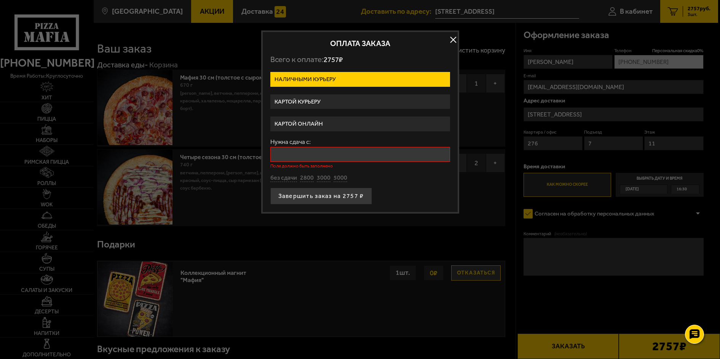
click at [284, 154] on input "Нужна сдача с:" at bounding box center [360, 154] width 180 height 15
click at [305, 99] on label "Картой курьеру" at bounding box center [360, 101] width 180 height 15
click at [0, 0] on input "Картой курьеру" at bounding box center [0, 0] width 0 height 0
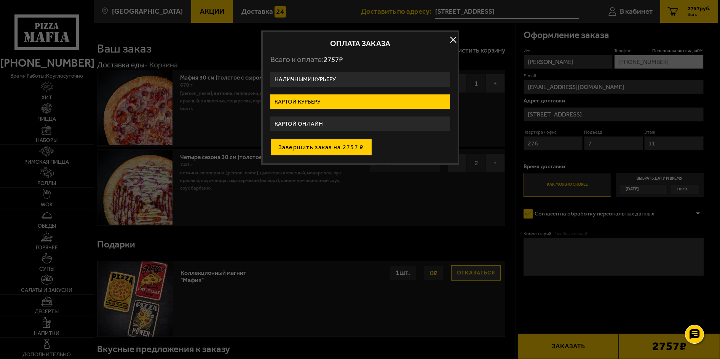
click at [312, 150] on button "Завершить заказ на 2757 ₽" at bounding box center [321, 147] width 102 height 17
